Goal: Check status: Check status

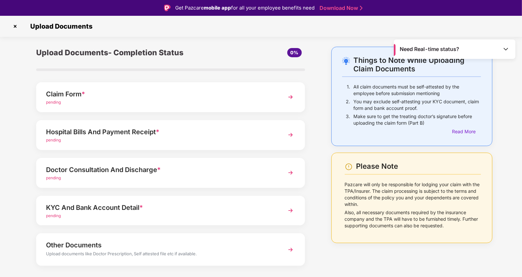
click at [508, 48] on img at bounding box center [505, 49] width 7 height 7
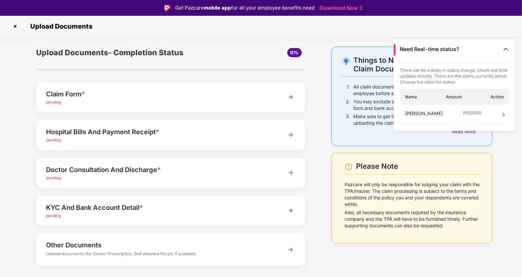
click at [509, 159] on div "Things to Note While Uploading Claim Documents 1. All claim documents must be s…" at bounding box center [261, 177] width 522 height 260
click at [12, 25] on img at bounding box center [15, 26] width 11 height 11
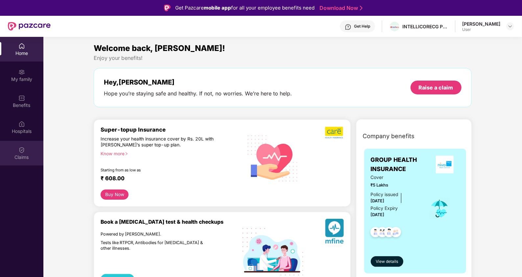
click at [22, 152] on img at bounding box center [21, 150] width 7 height 7
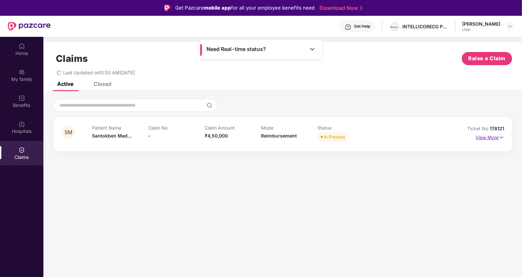
click at [497, 137] on p "View More" at bounding box center [489, 136] width 29 height 9
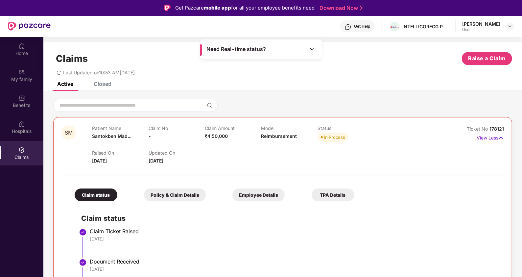
scroll to position [62, 0]
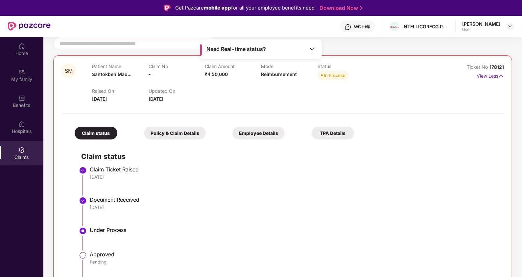
click at [159, 135] on div "Policy & Claim Details" at bounding box center [175, 132] width 62 height 13
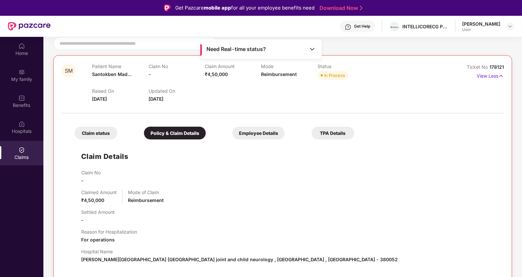
click at [239, 137] on div "Employee Details" at bounding box center [258, 132] width 52 height 13
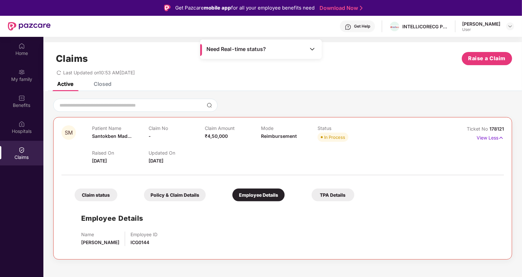
click at [337, 194] on div "TPA Details" at bounding box center [332, 194] width 43 height 13
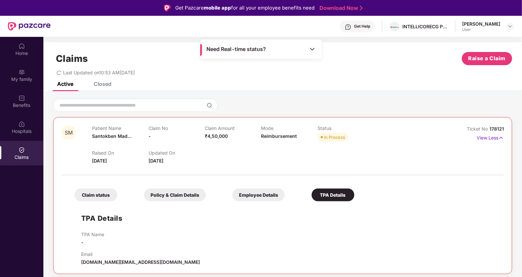
click at [276, 193] on div "Employee Details" at bounding box center [258, 194] width 52 height 13
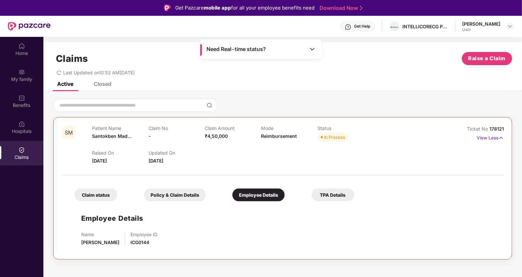
click at [94, 199] on div "Claim status" at bounding box center [96, 194] width 43 height 13
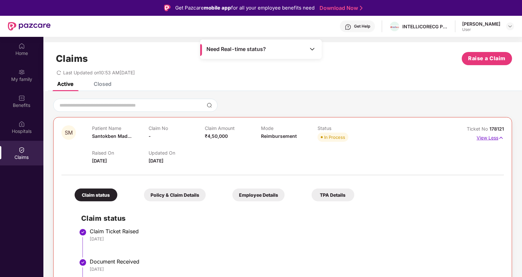
click at [494, 137] on p "View Less" at bounding box center [489, 136] width 27 height 9
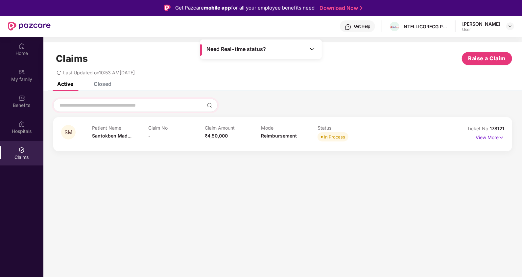
click at [125, 101] on div at bounding box center [135, 105] width 164 height 13
click at [124, 106] on input at bounding box center [131, 105] width 145 height 7
drag, startPoint x: 143, startPoint y: 136, endPoint x: 157, endPoint y: 136, distance: 14.1
click at [157, 136] on div "Patient Name Santokben Mad... Claim No - Claim Amount ₹4,50,000 Mode Reimbursem…" at bounding box center [261, 134] width 338 height 18
drag, startPoint x: 157, startPoint y: 136, endPoint x: 172, endPoint y: 140, distance: 15.8
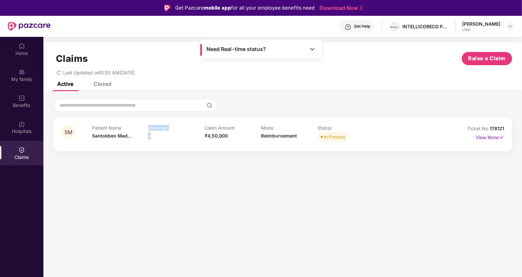
click at [172, 140] on div "Claim No -" at bounding box center [176, 134] width 57 height 18
click at [242, 167] on section "Claims Raise a Claim Last Updated on 10:53 AM, 23 Sep 2025 Active Closed SM Pat…" at bounding box center [282, 175] width 478 height 277
click at [314, 44] on div "Need Real-time status?" at bounding box center [261, 48] width 122 height 19
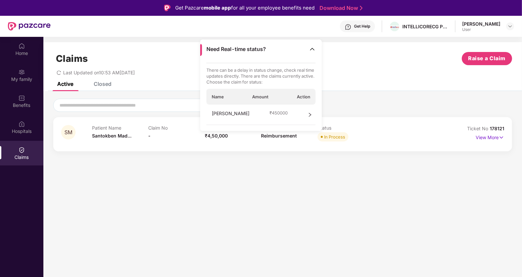
click at [349, 67] on div "Last Updated on 10:53 AM, 23 Sep 2025" at bounding box center [282, 70] width 459 height 10
click at [386, 57] on div "Claims Raise a Claim" at bounding box center [282, 58] width 459 height 13
click at [500, 134] on img at bounding box center [501, 137] width 6 height 7
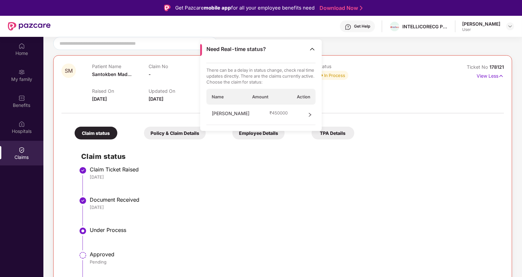
click at [310, 48] on img at bounding box center [312, 49] width 7 height 7
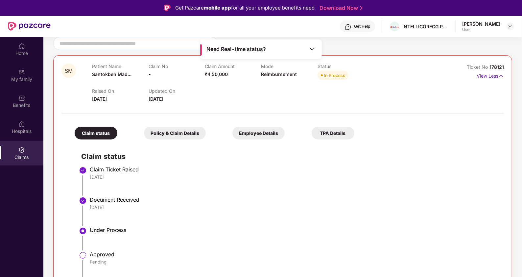
click at [249, 186] on li "Claim Ticket Raised 22 Sep 2025" at bounding box center [289, 183] width 416 height 30
click at [170, 136] on div "Policy & Claim Details" at bounding box center [175, 132] width 62 height 13
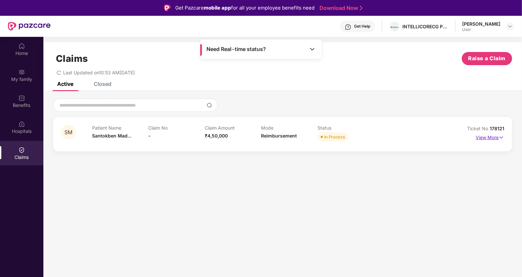
click at [499, 137] on img at bounding box center [501, 137] width 6 height 7
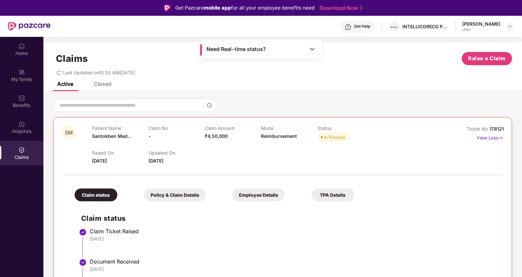
click at [515, 27] on header "Get Help INTELLICORECG PRIVATE LIMITED [PERSON_NAME] User" at bounding box center [261, 26] width 522 height 21
click at [511, 27] on img at bounding box center [509, 26] width 5 height 5
click at [308, 51] on div "Need Real-time status?" at bounding box center [261, 48] width 122 height 19
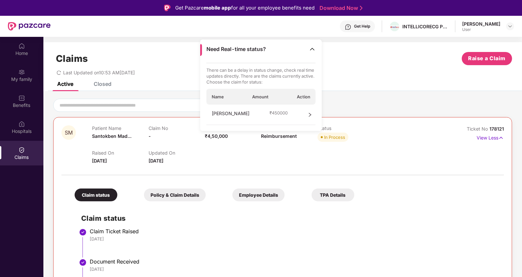
click at [286, 115] on span "₹ 450000" at bounding box center [278, 113] width 18 height 6
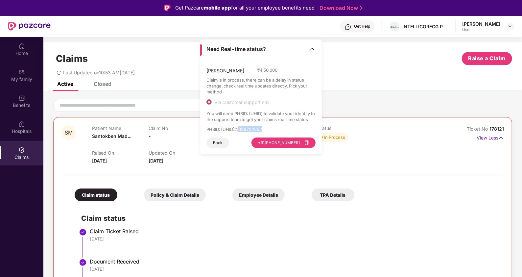
drag, startPoint x: 264, startPoint y: 128, endPoint x: 239, endPoint y: 128, distance: 25.0
click at [239, 128] on p "PHSID: (UHID) : 1026722252" at bounding box center [260, 129] width 109 height 6
drag, startPoint x: 239, startPoint y: 128, endPoint x: 247, endPoint y: 127, distance: 7.3
click at [247, 127] on p "PHSID: (UHID) : 1026722252" at bounding box center [260, 129] width 109 height 6
click at [241, 128] on p "PHSID: (UHID) : 1026722252" at bounding box center [260, 129] width 109 height 6
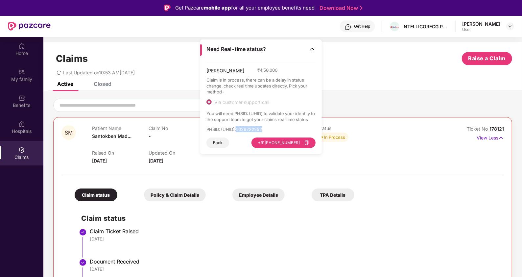
click at [241, 128] on p "PHSID: (UHID) : 1026722252" at bounding box center [260, 129] width 109 height 6
click at [307, 143] on icon "copy" at bounding box center [306, 142] width 5 height 5
click at [508, 22] on div at bounding box center [510, 26] width 8 height 8
click at [383, 94] on div "SM Patient Name Santokben Mad... Claim No - Claim Amount ₹4,50,000 Mode Reimbur…" at bounding box center [282, 233] width 478 height 284
click at [23, 67] on div "My family" at bounding box center [21, 75] width 43 height 25
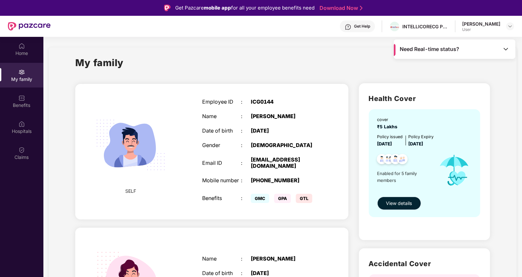
click at [393, 207] on button "View details" at bounding box center [399, 202] width 44 height 13
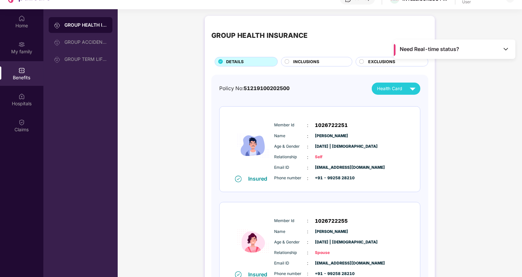
scroll to position [36, 0]
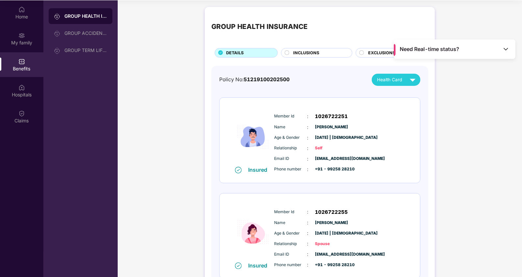
click at [508, 48] on img at bounding box center [505, 49] width 7 height 7
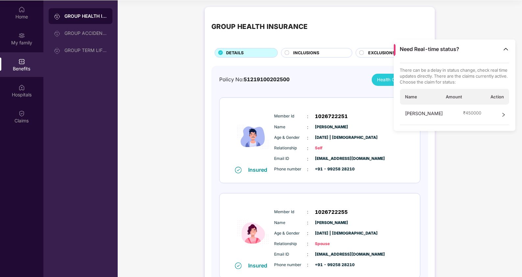
click at [387, 167] on div "Phone number : +91 - 99258 28210" at bounding box center [339, 169] width 130 height 7
click at [510, 49] on div "Need Real-time status?" at bounding box center [455, 48] width 122 height 19
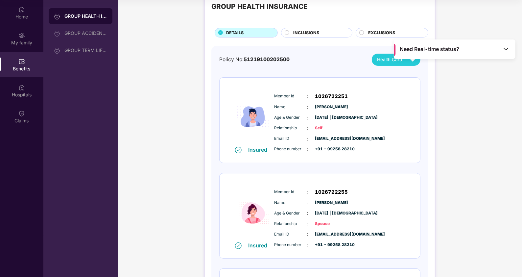
scroll to position [0, 0]
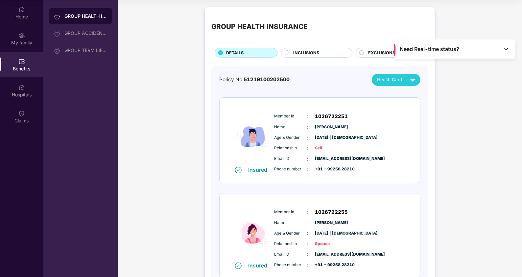
click at [320, 57] on div "INCLUSIONS" at bounding box center [319, 54] width 59 height 8
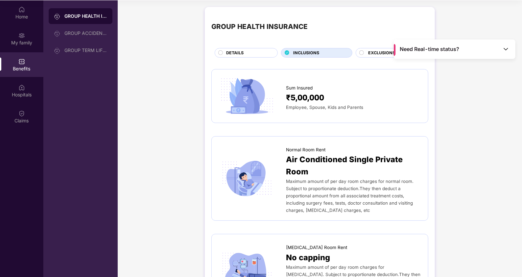
click at [374, 54] on span "EXCLUSIONS" at bounding box center [381, 53] width 27 height 7
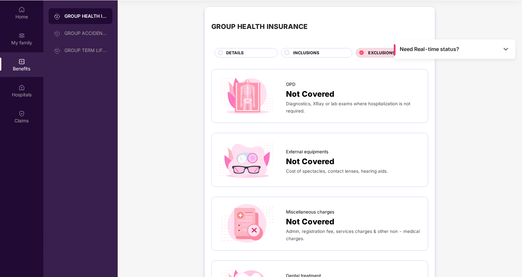
click at [237, 54] on span "DETAILS" at bounding box center [234, 53] width 17 height 7
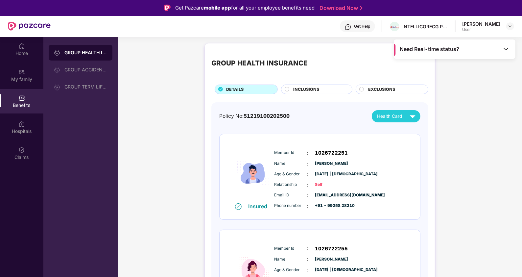
scroll to position [36, 0]
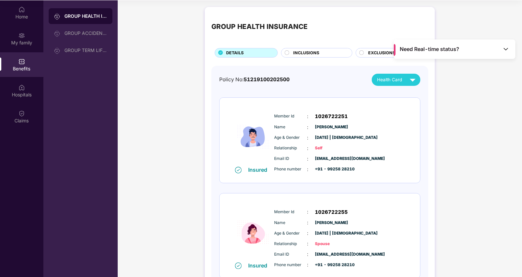
click at [509, 52] on img at bounding box center [505, 49] width 7 height 7
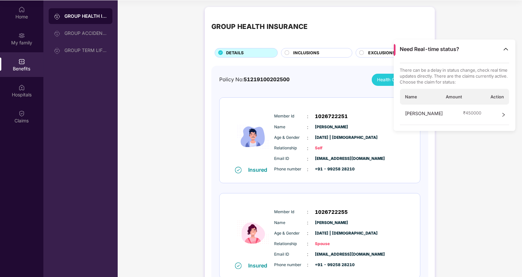
click at [511, 113] on div "There can be a delay in status change, check real time updates directly. There …" at bounding box center [455, 97] width 122 height 68
click at [501, 117] on span "right" at bounding box center [503, 115] width 5 height 10
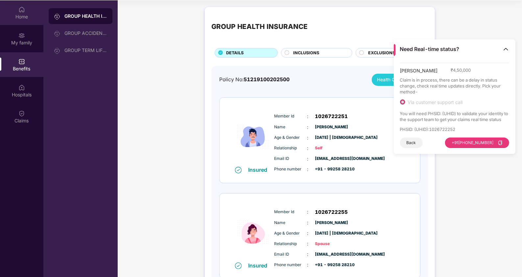
click at [19, 11] on img at bounding box center [21, 9] width 7 height 7
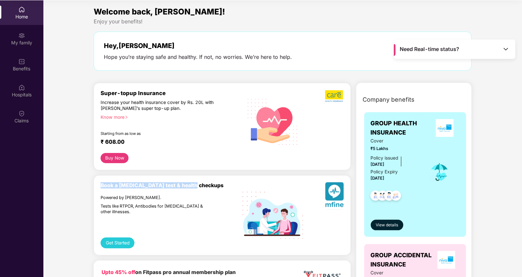
drag, startPoint x: 101, startPoint y: 183, endPoint x: 200, endPoint y: 187, distance: 99.6
click at [200, 187] on div "Book a Covid test & health checkups" at bounding box center [172, 185] width 142 height 6
click at [142, 218] on div "Get Started" at bounding box center [172, 232] width 142 height 31
click at [18, 103] on div "Home My family Benefits Hospitals Claims" at bounding box center [21, 65] width 43 height 130
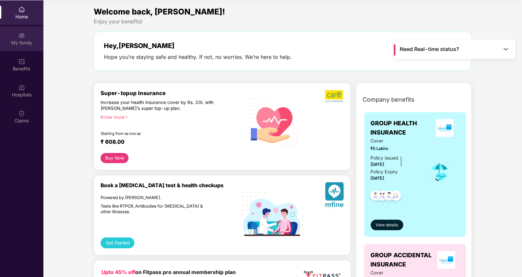
click at [30, 40] on div "My family" at bounding box center [21, 42] width 43 height 7
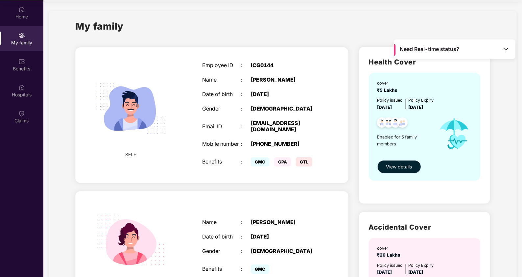
click at [384, 168] on button "View details" at bounding box center [399, 166] width 44 height 13
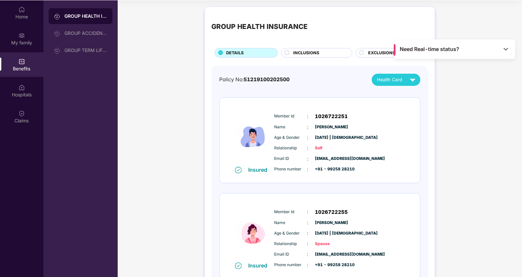
click at [26, 93] on div "Hospitals" at bounding box center [21, 94] width 43 height 7
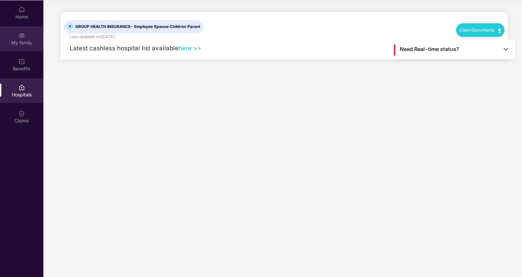
click at [27, 38] on div "My family" at bounding box center [21, 38] width 43 height 25
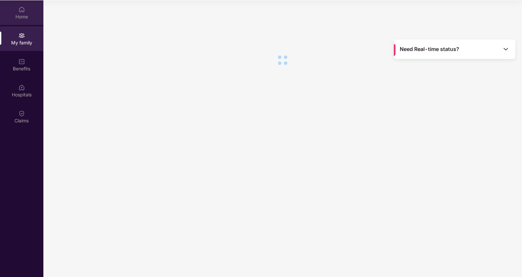
click at [25, 11] on img at bounding box center [21, 9] width 7 height 7
